Goal: Obtain resource: Download file/media

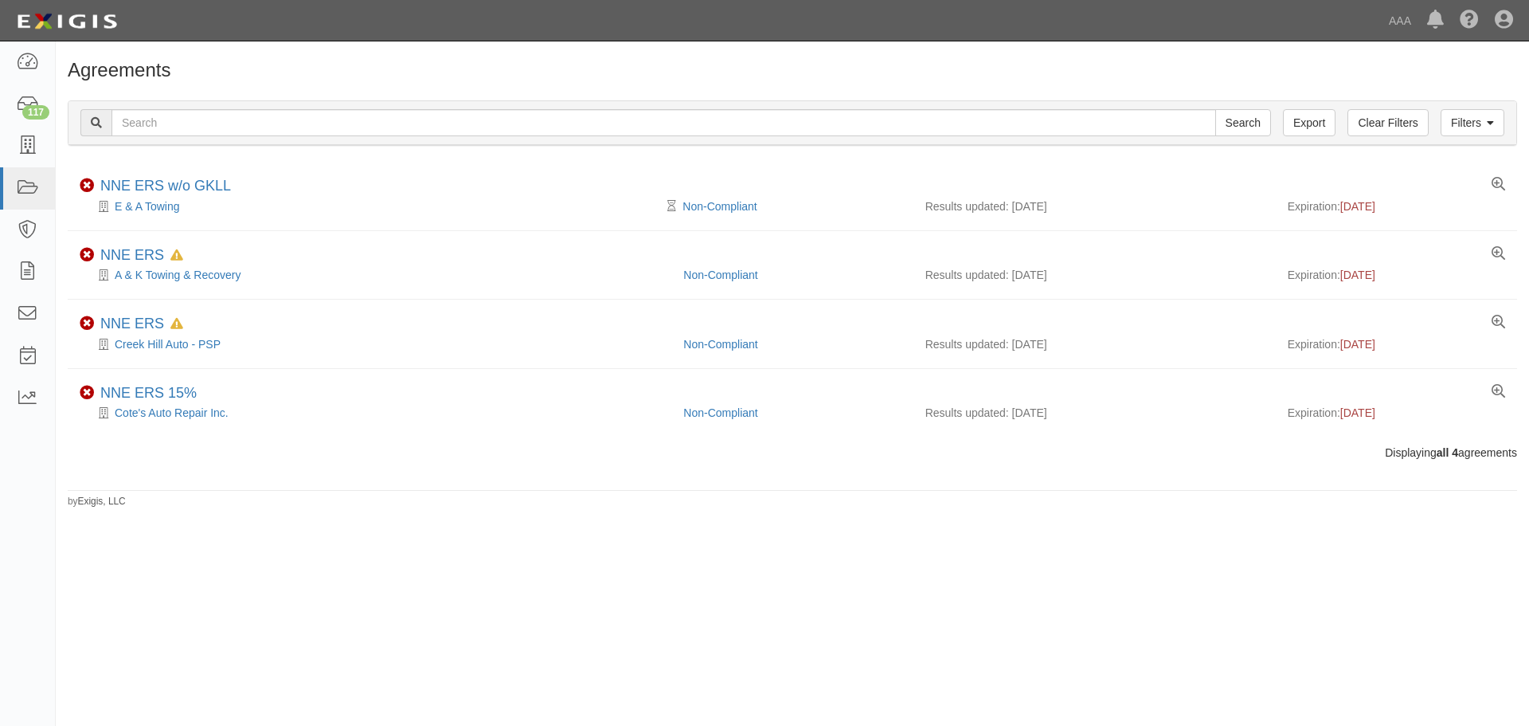
click at [380, 57] on div "Agreements Filters Clear Filters Export Search Filters Compliance Status Compli…" at bounding box center [793, 278] width 1474 height 460
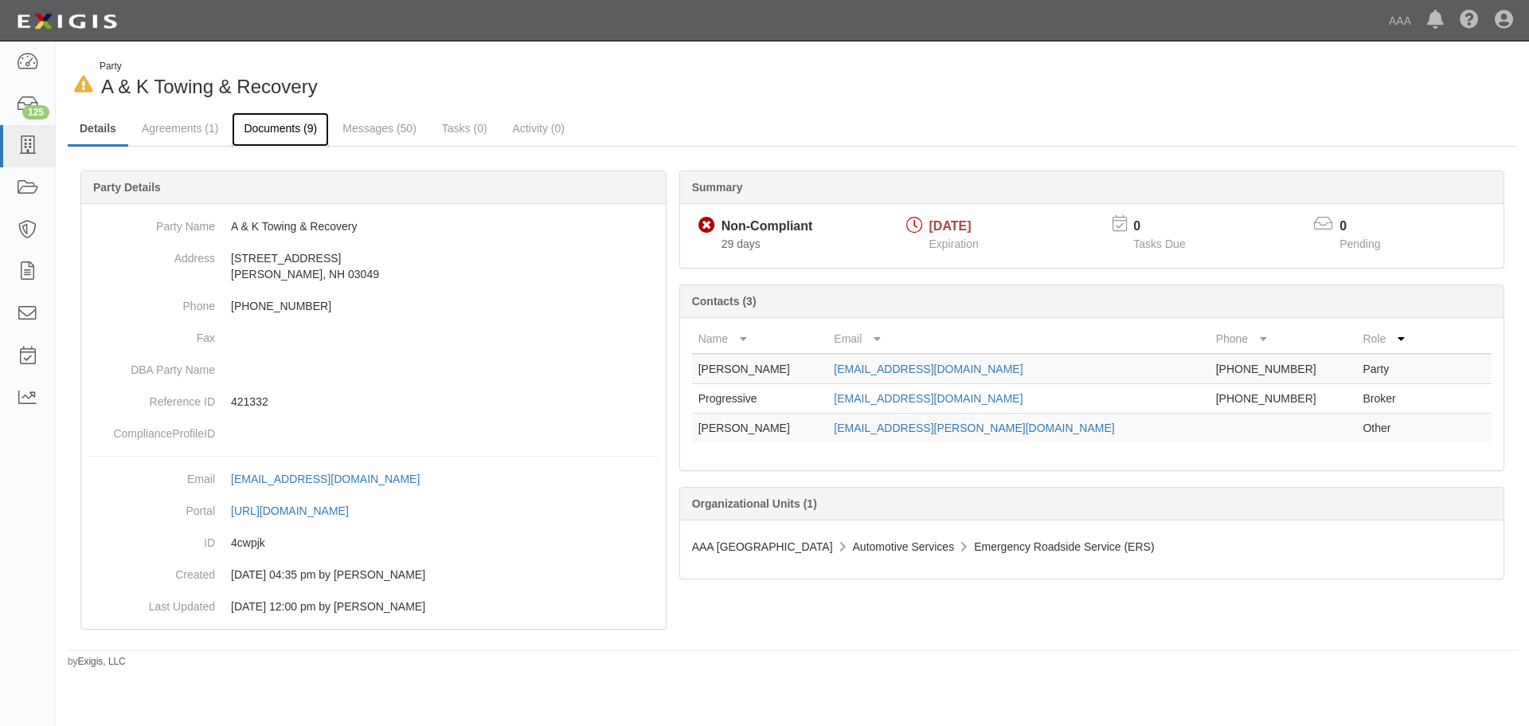
click at [271, 126] on link "Documents (9)" at bounding box center [280, 129] width 97 height 34
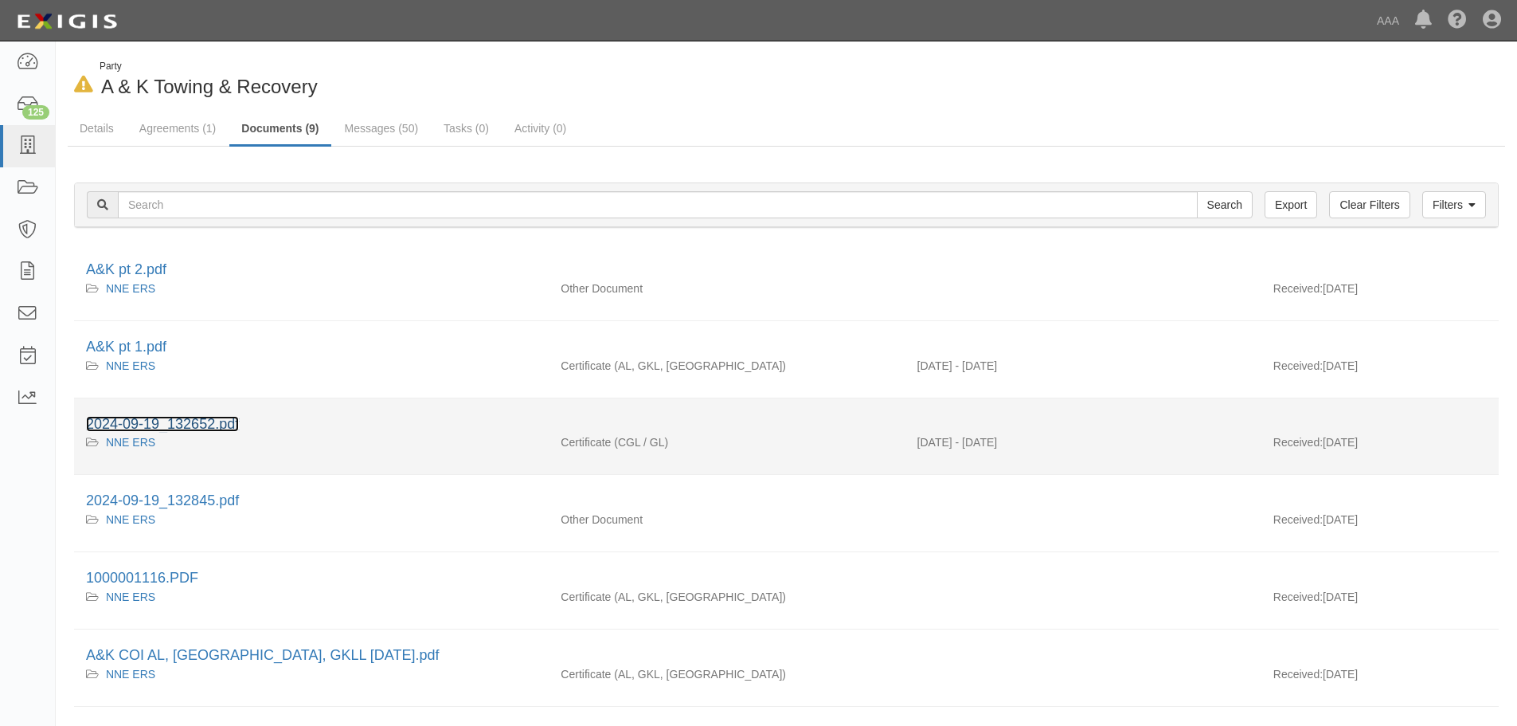
click at [166, 416] on link "2024-09-19_132652.pdf" at bounding box center [162, 424] width 153 height 16
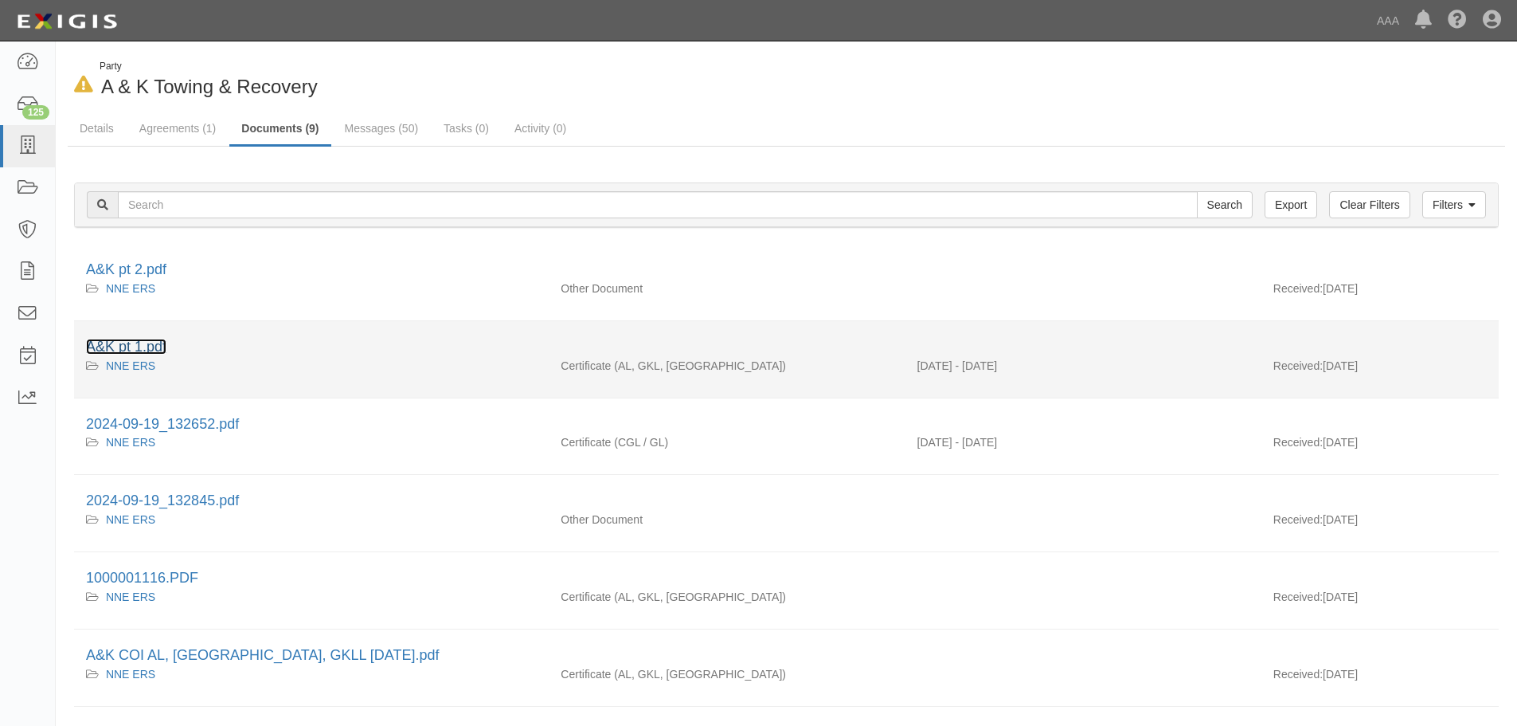
click at [139, 347] on link "A&K pt 1.pdf" at bounding box center [126, 347] width 80 height 16
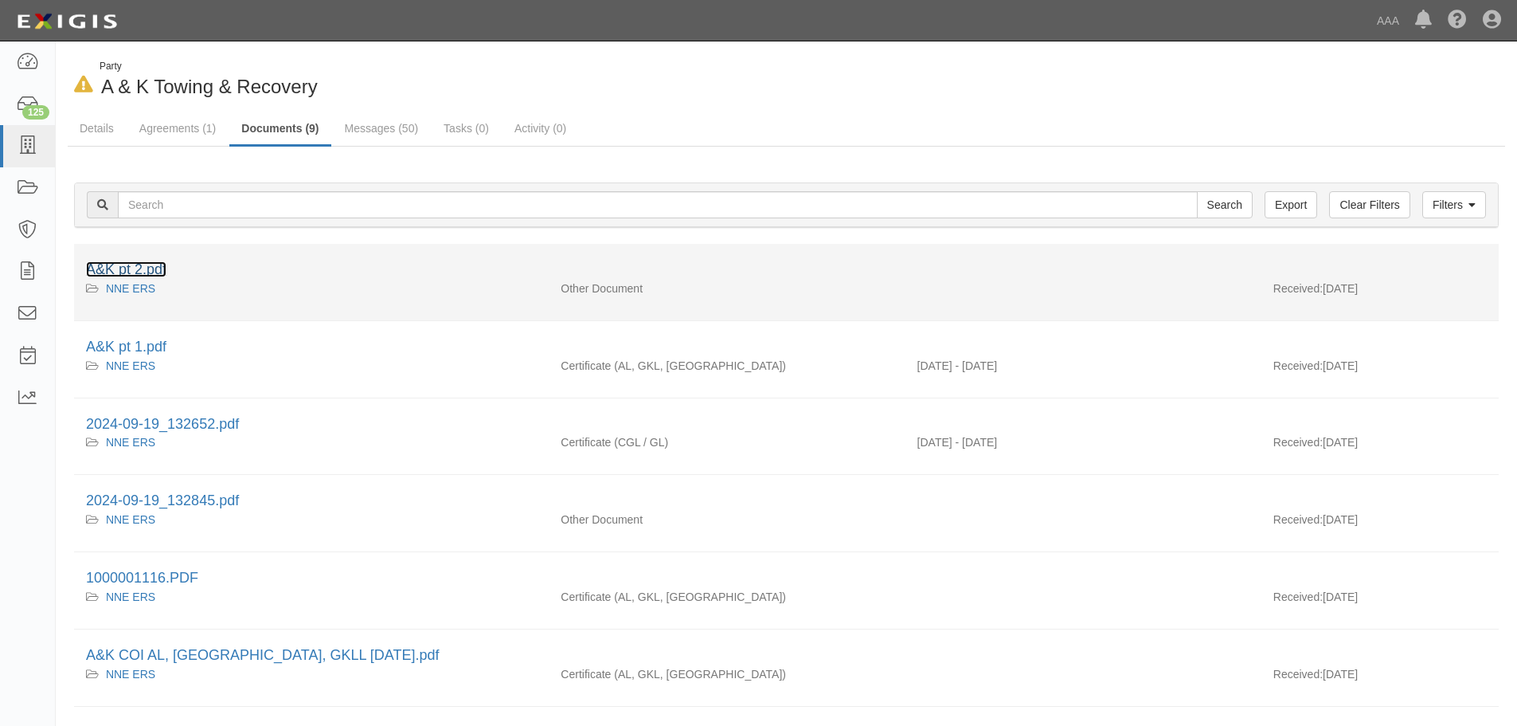
click at [146, 268] on link "A&K pt 2.pdf" at bounding box center [126, 269] width 80 height 16
